Goal: Entertainment & Leisure: Browse casually

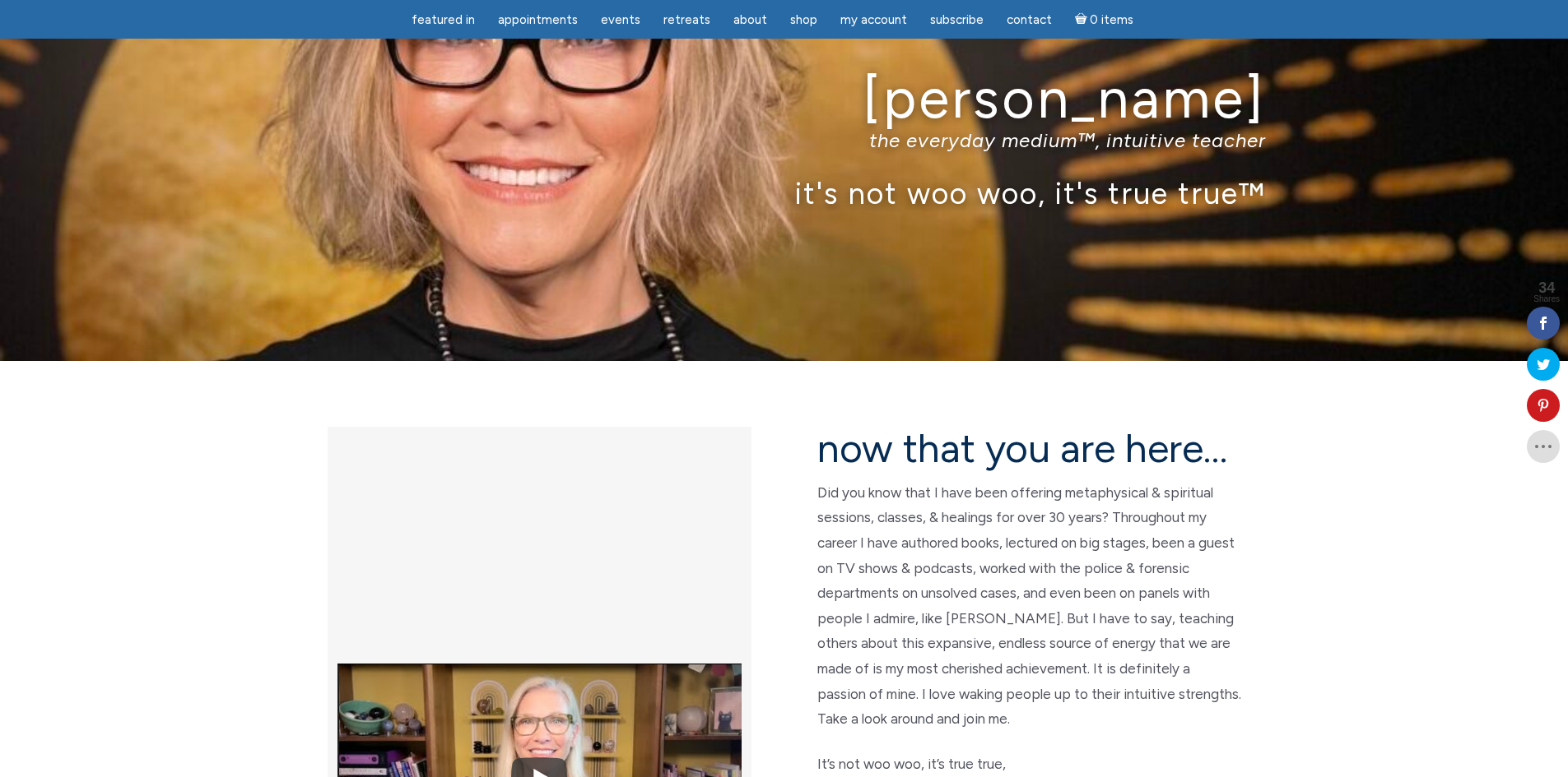
scroll to position [82, 0]
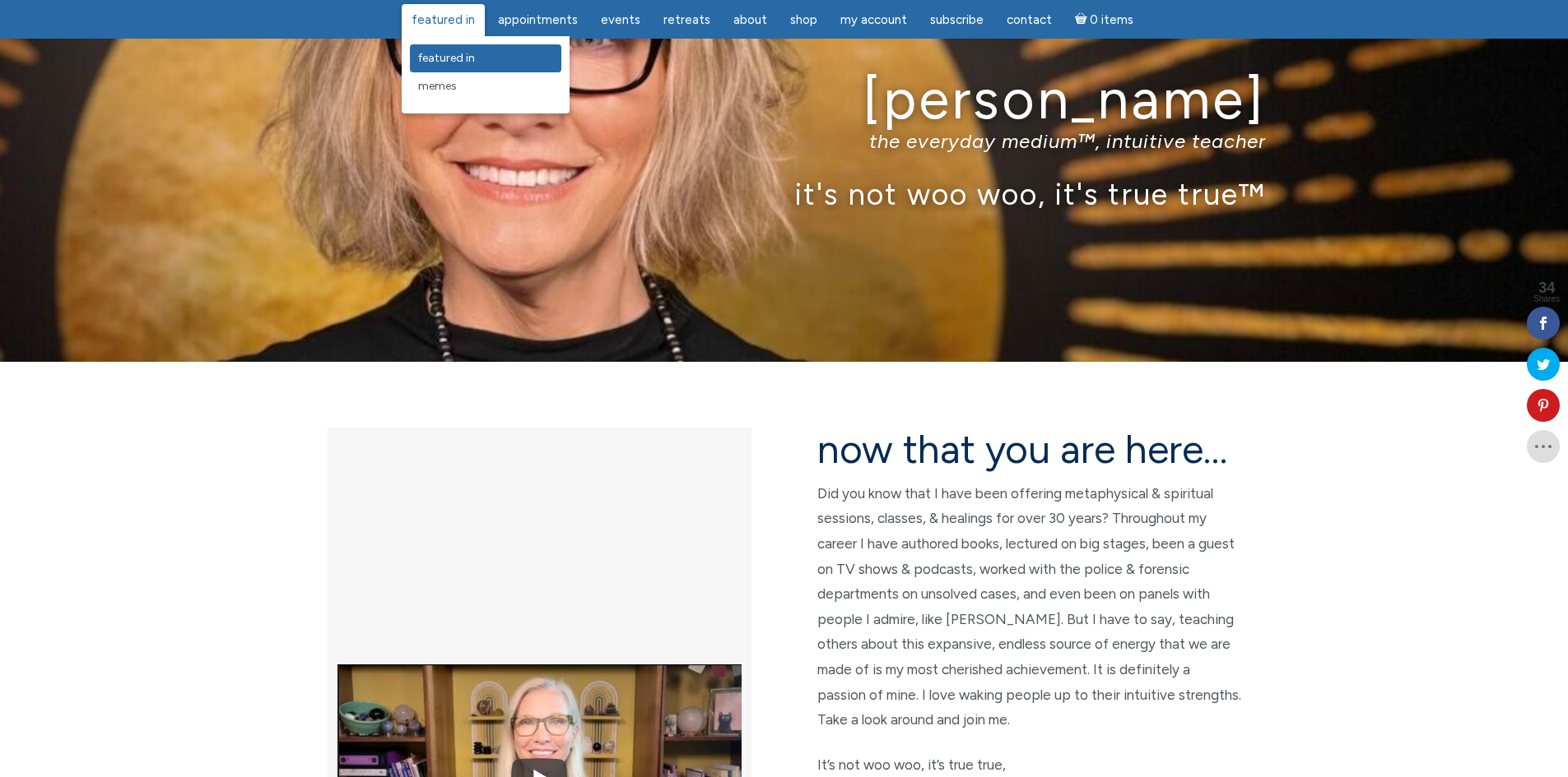
click at [451, 57] on span "featured in" at bounding box center [446, 58] width 57 height 14
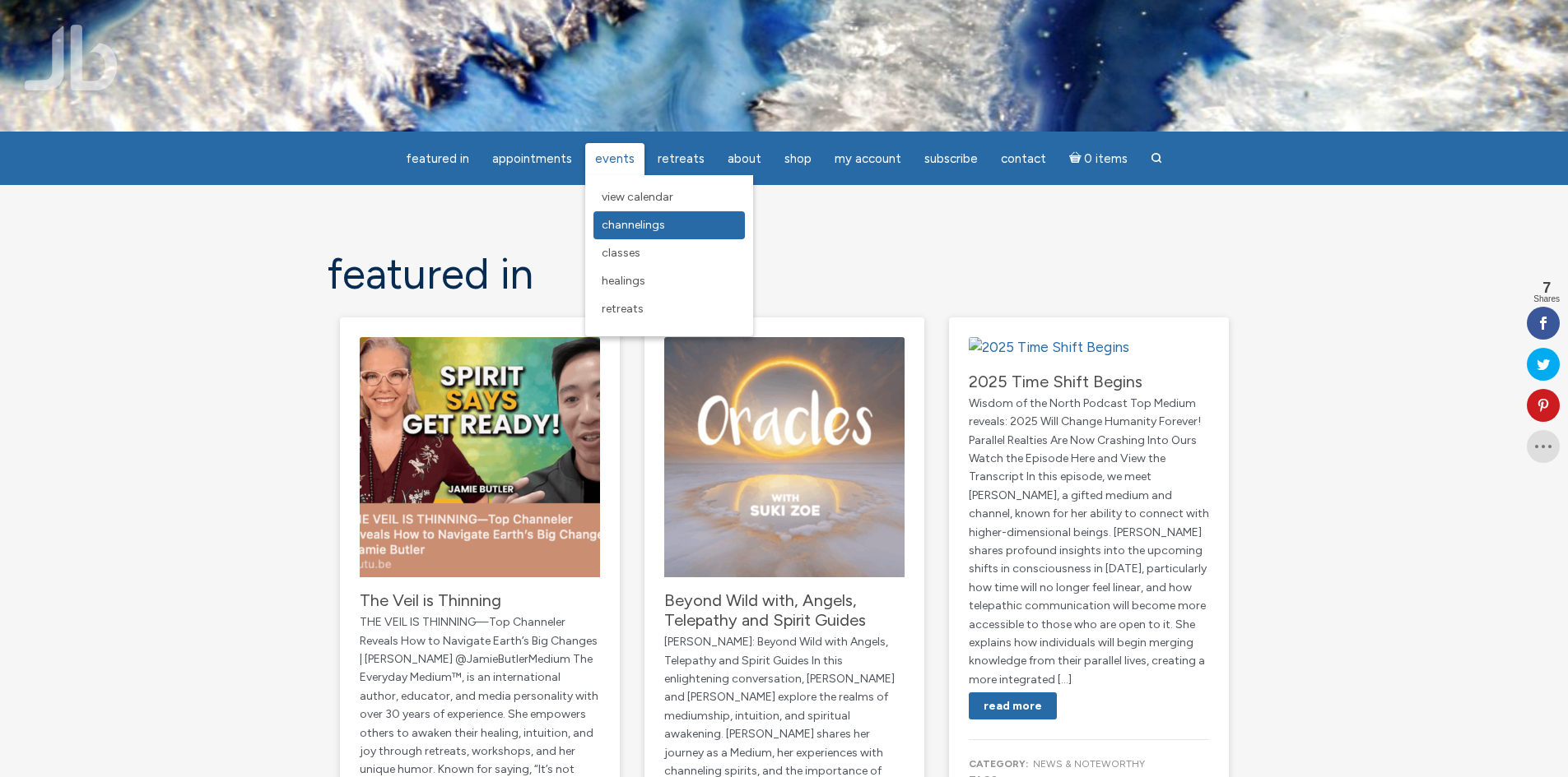
click at [618, 228] on span "Channelings" at bounding box center [633, 224] width 64 height 14
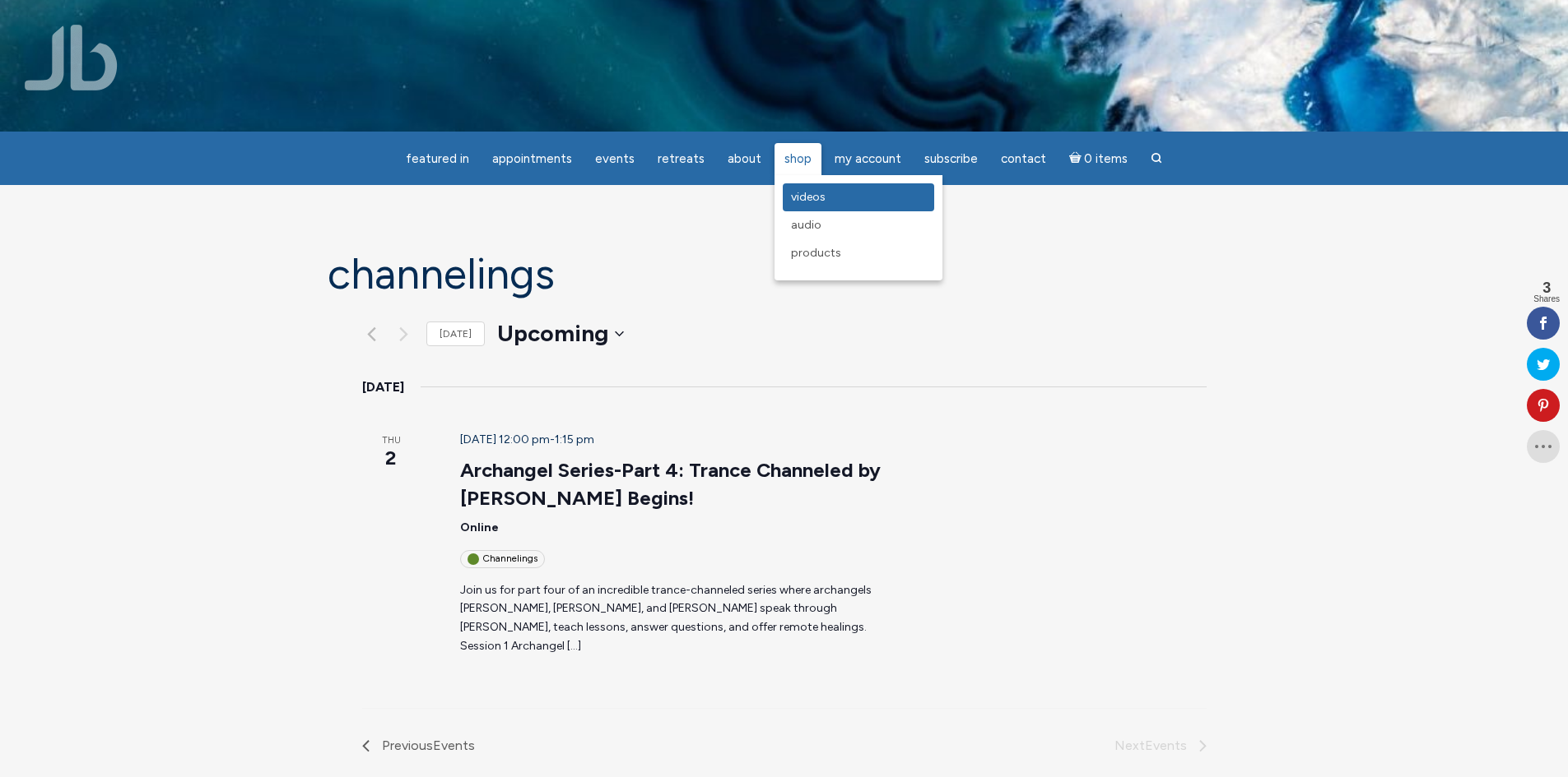
click at [800, 194] on span "Videos" at bounding box center [808, 197] width 34 height 14
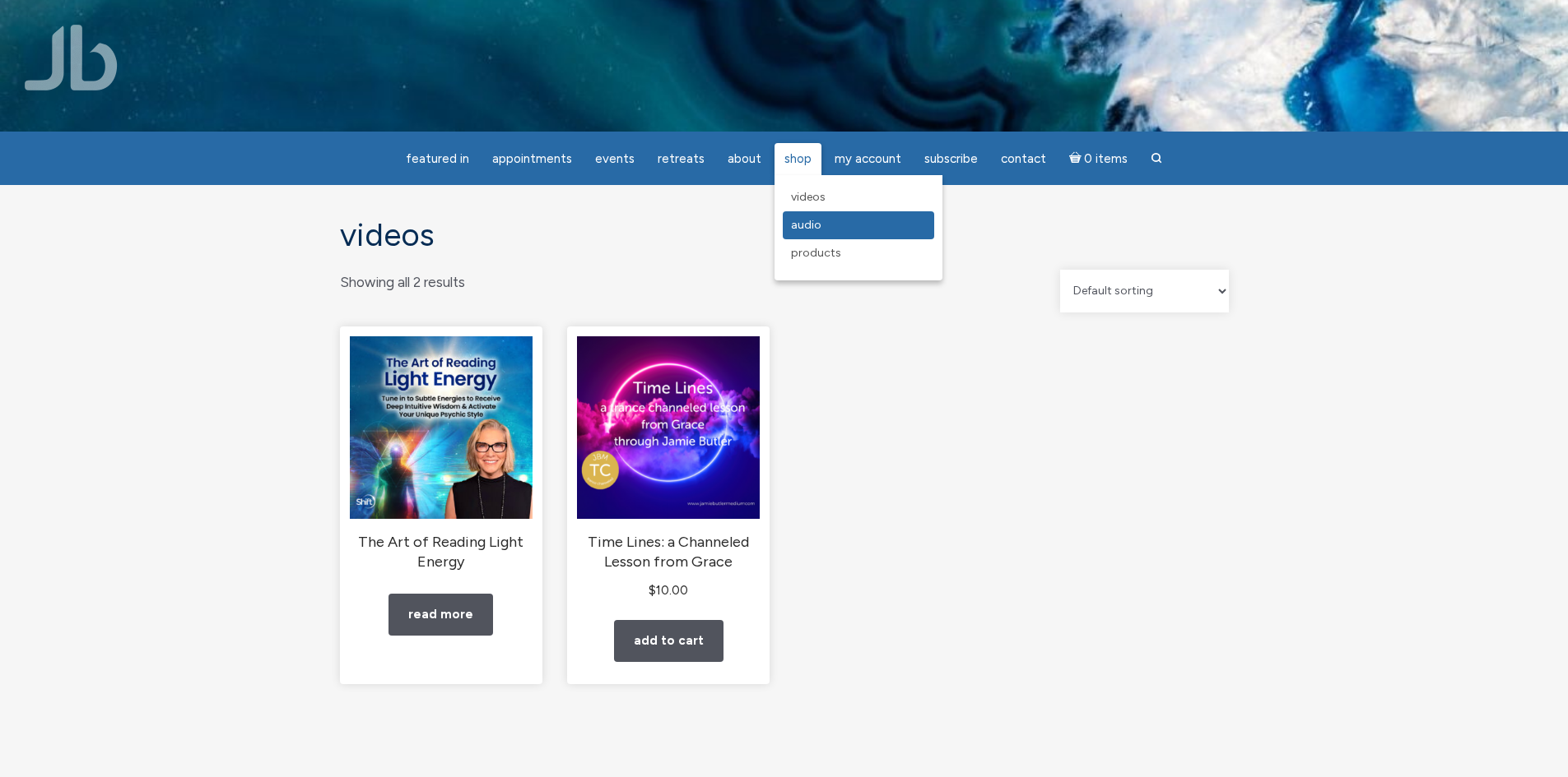
click at [804, 225] on span "Audio" at bounding box center [806, 224] width 30 height 14
